Goal: Find specific page/section: Find specific page/section

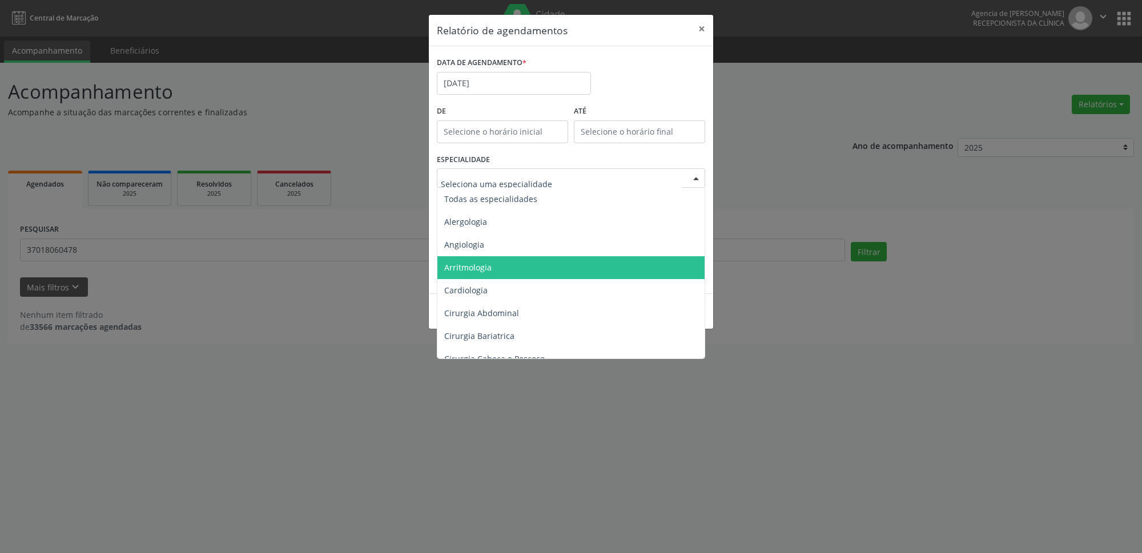
click at [468, 243] on span "Angiologia" at bounding box center [464, 244] width 40 height 11
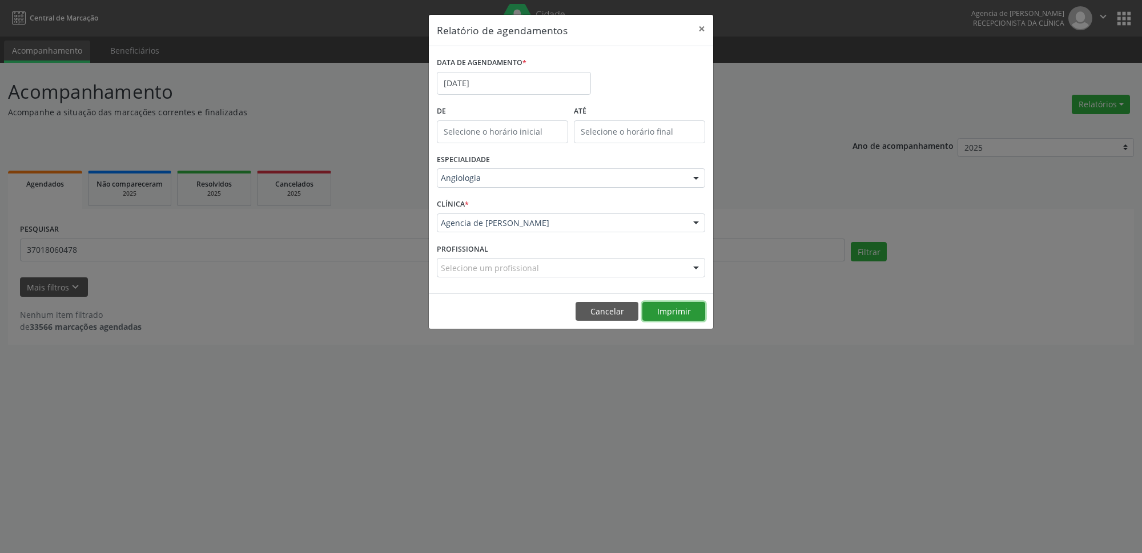
click at [686, 314] on button "Imprimir" at bounding box center [673, 311] width 63 height 19
click at [704, 28] on button "×" at bounding box center [701, 29] width 23 height 28
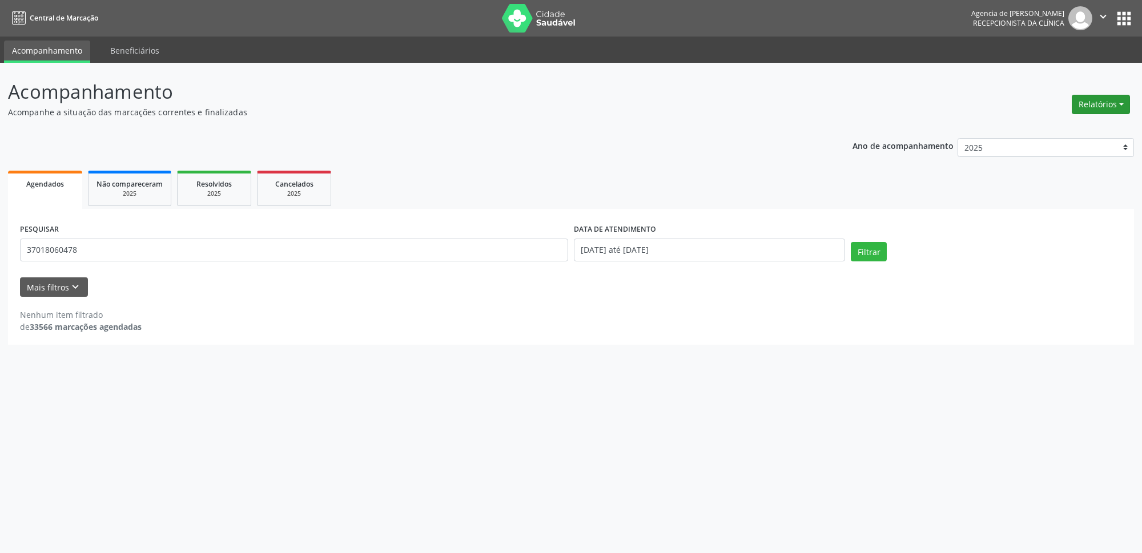
click at [1101, 103] on button "Relatórios" at bounding box center [1101, 104] width 58 height 19
click at [1086, 128] on link "Agendamentos" at bounding box center [1069, 130] width 123 height 16
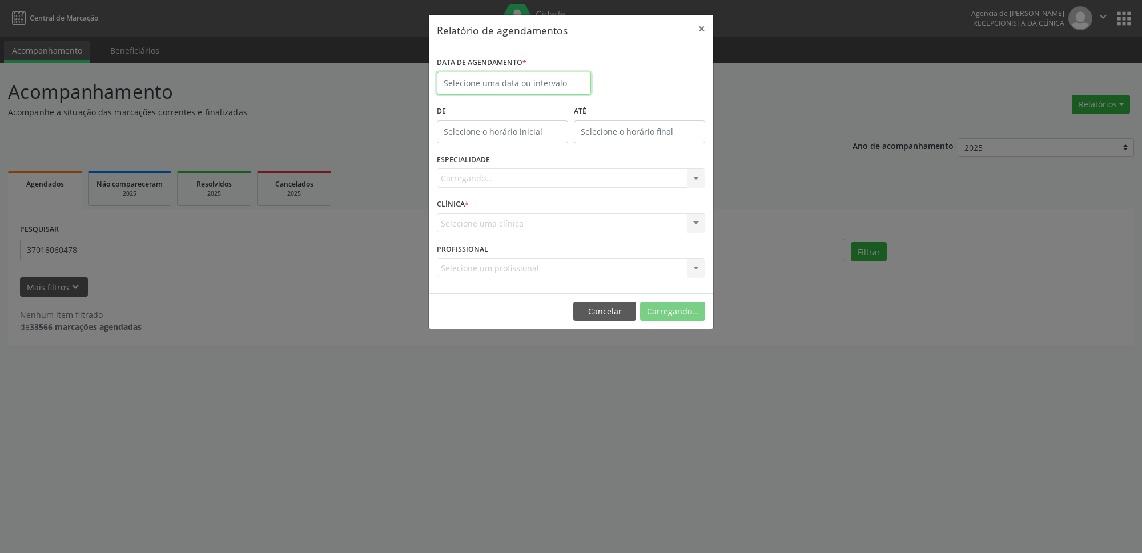
click at [470, 86] on input "text" at bounding box center [514, 83] width 154 height 23
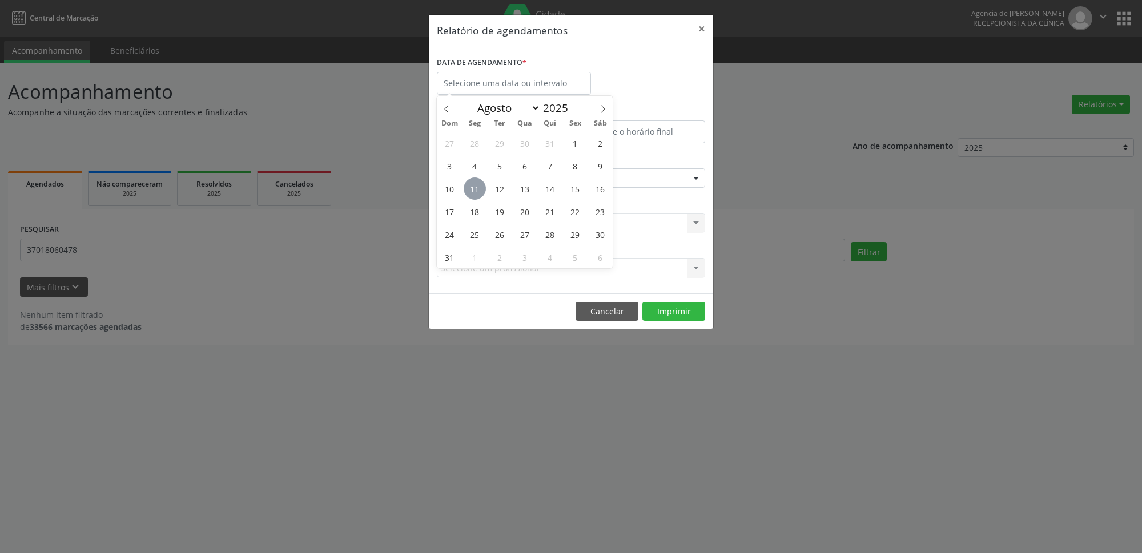
click at [474, 190] on span "11" at bounding box center [475, 189] width 22 height 22
click at [648, 180] on div at bounding box center [571, 177] width 268 height 19
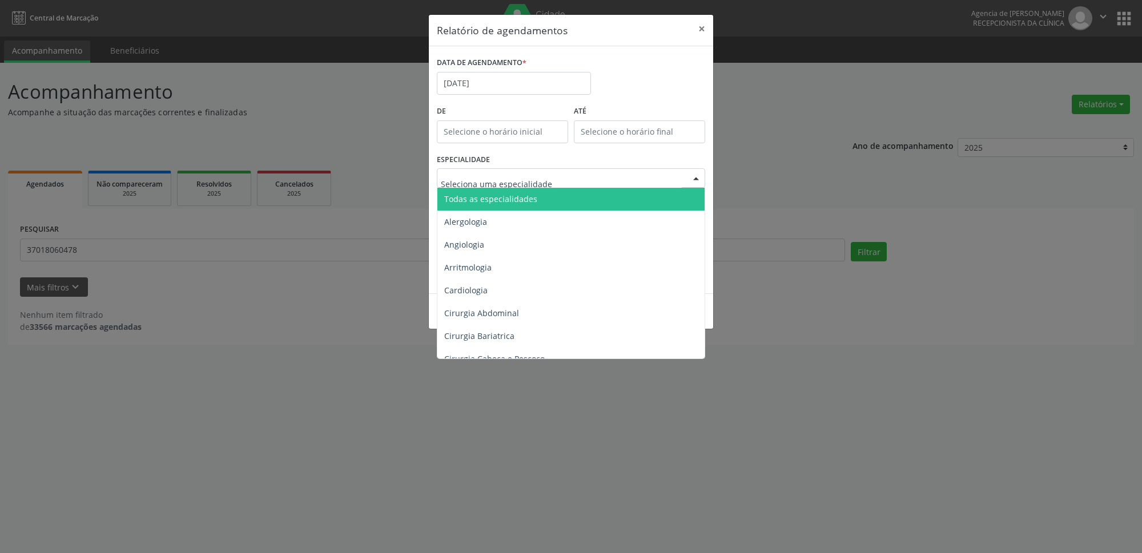
click at [522, 199] on span "Todas as especialidades" at bounding box center [490, 199] width 93 height 11
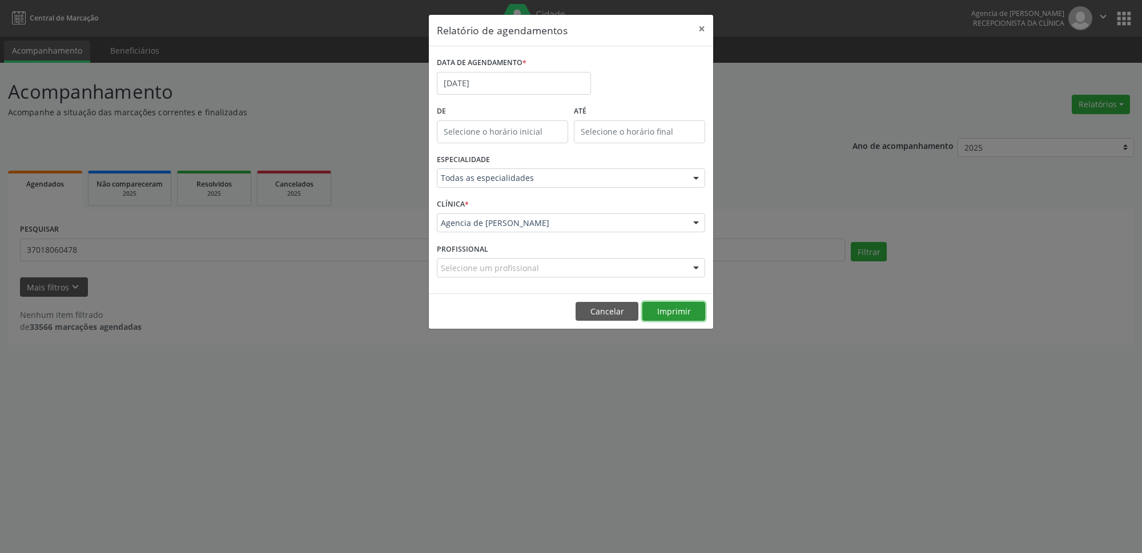
click at [678, 316] on button "Imprimir" at bounding box center [673, 311] width 63 height 19
